Goal: Transaction & Acquisition: Book appointment/travel/reservation

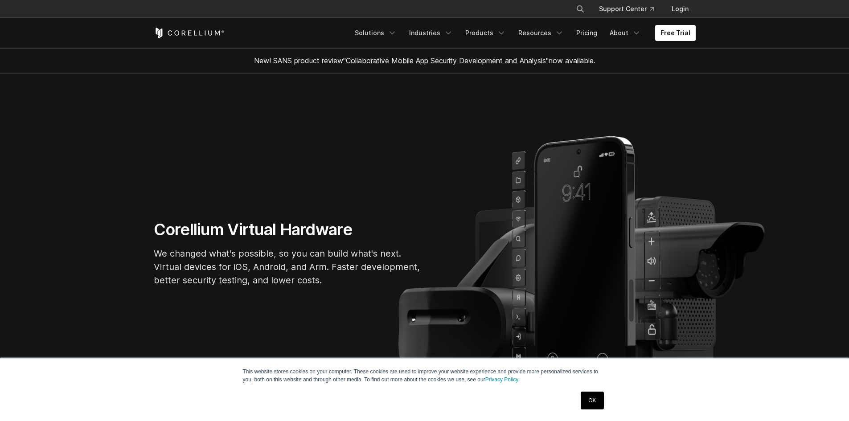
click at [685, 33] on link "Free Trial" at bounding box center [675, 33] width 41 height 16
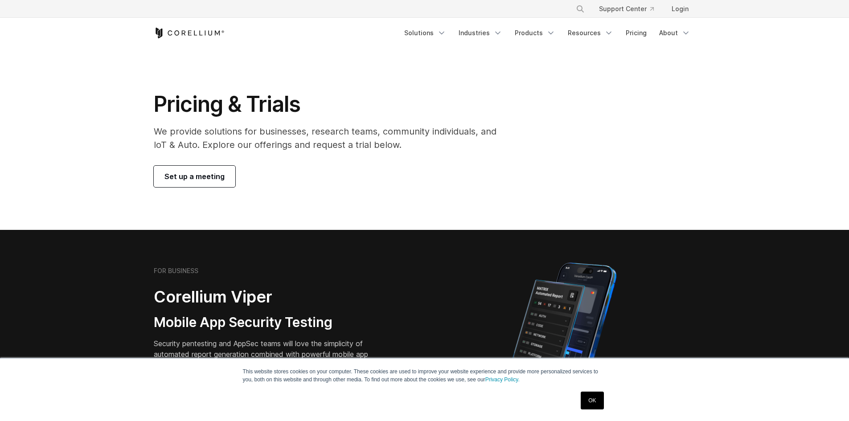
click at [221, 176] on span "Set up a meeting" at bounding box center [194, 176] width 60 height 11
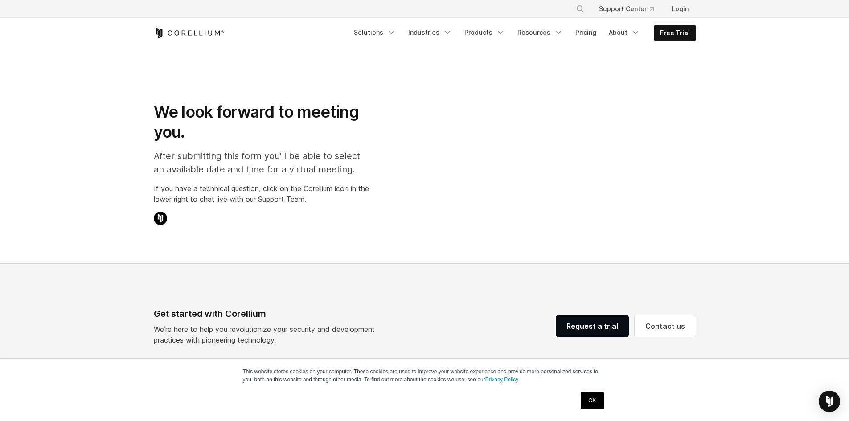
select select "**"
